Goal: Check status: Check status

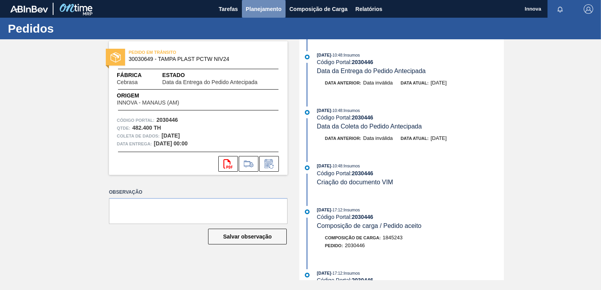
click at [259, 10] on span "Planejamento" at bounding box center [264, 8] width 36 height 9
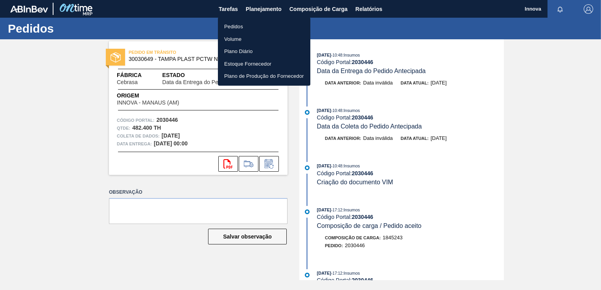
click at [236, 26] on li "Pedidos" at bounding box center [264, 26] width 92 height 13
